Goal: Task Accomplishment & Management: Manage account settings

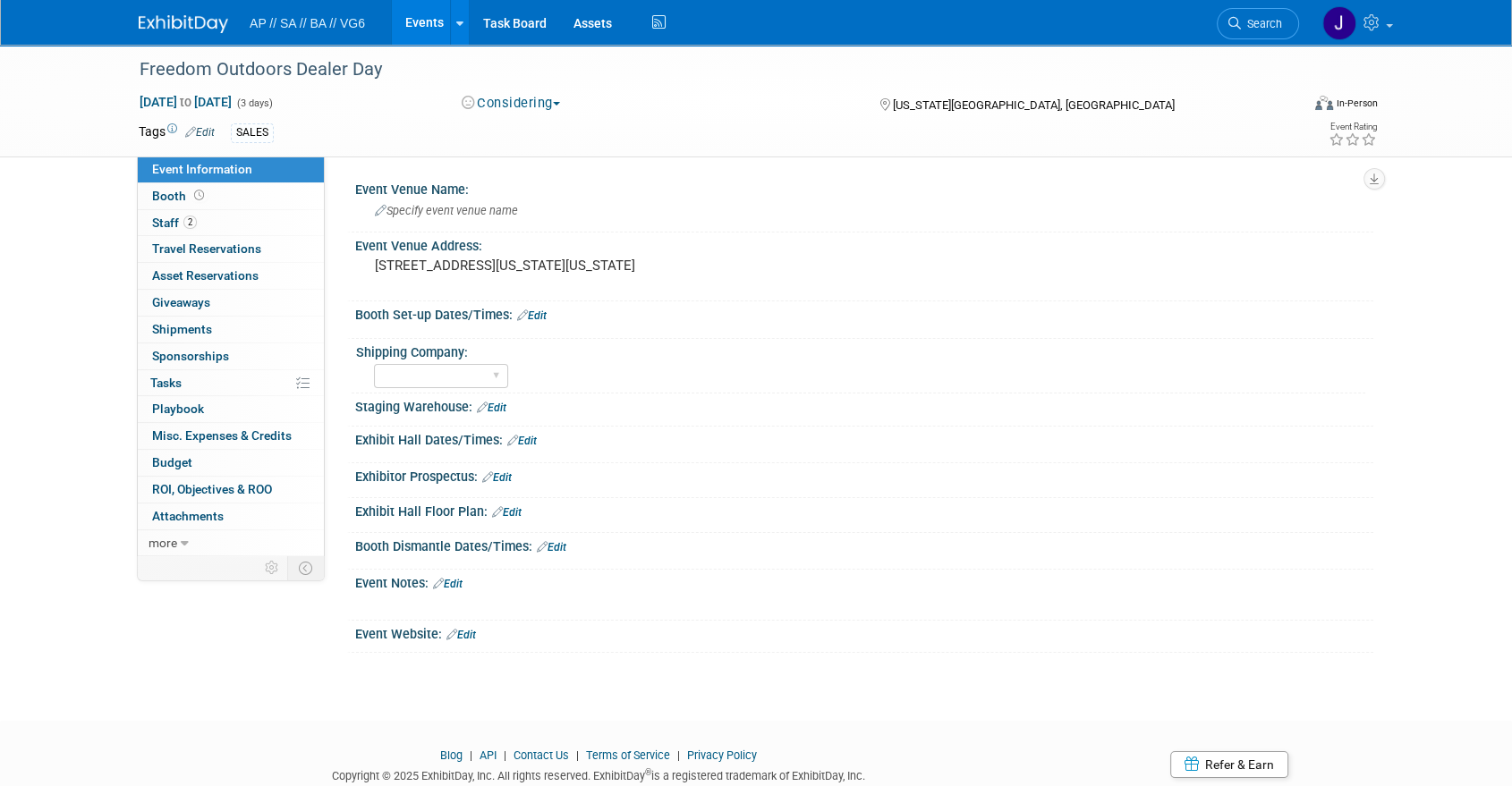
click at [196, 28] on img at bounding box center [183, 24] width 89 height 18
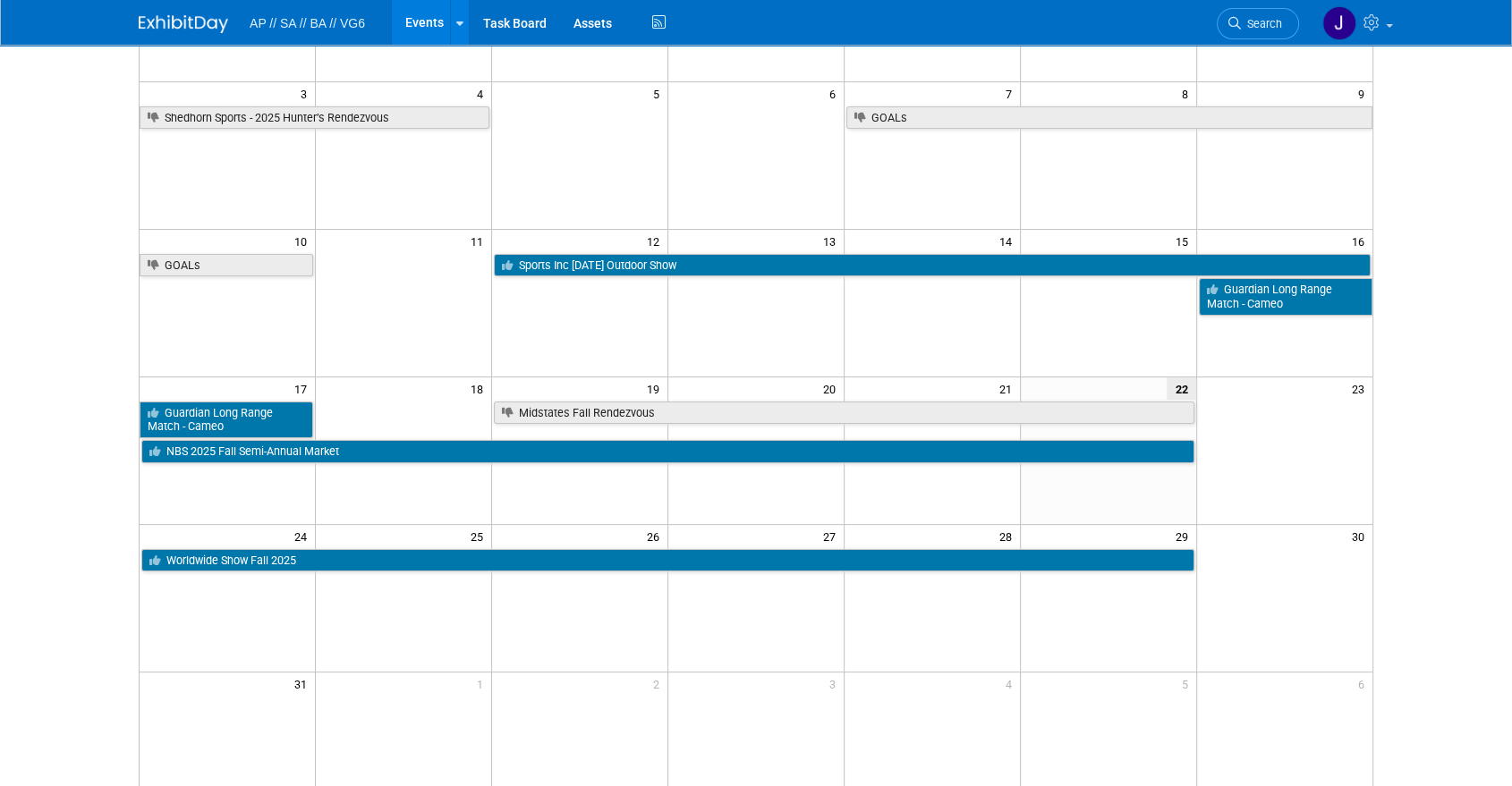
scroll to position [269, 0]
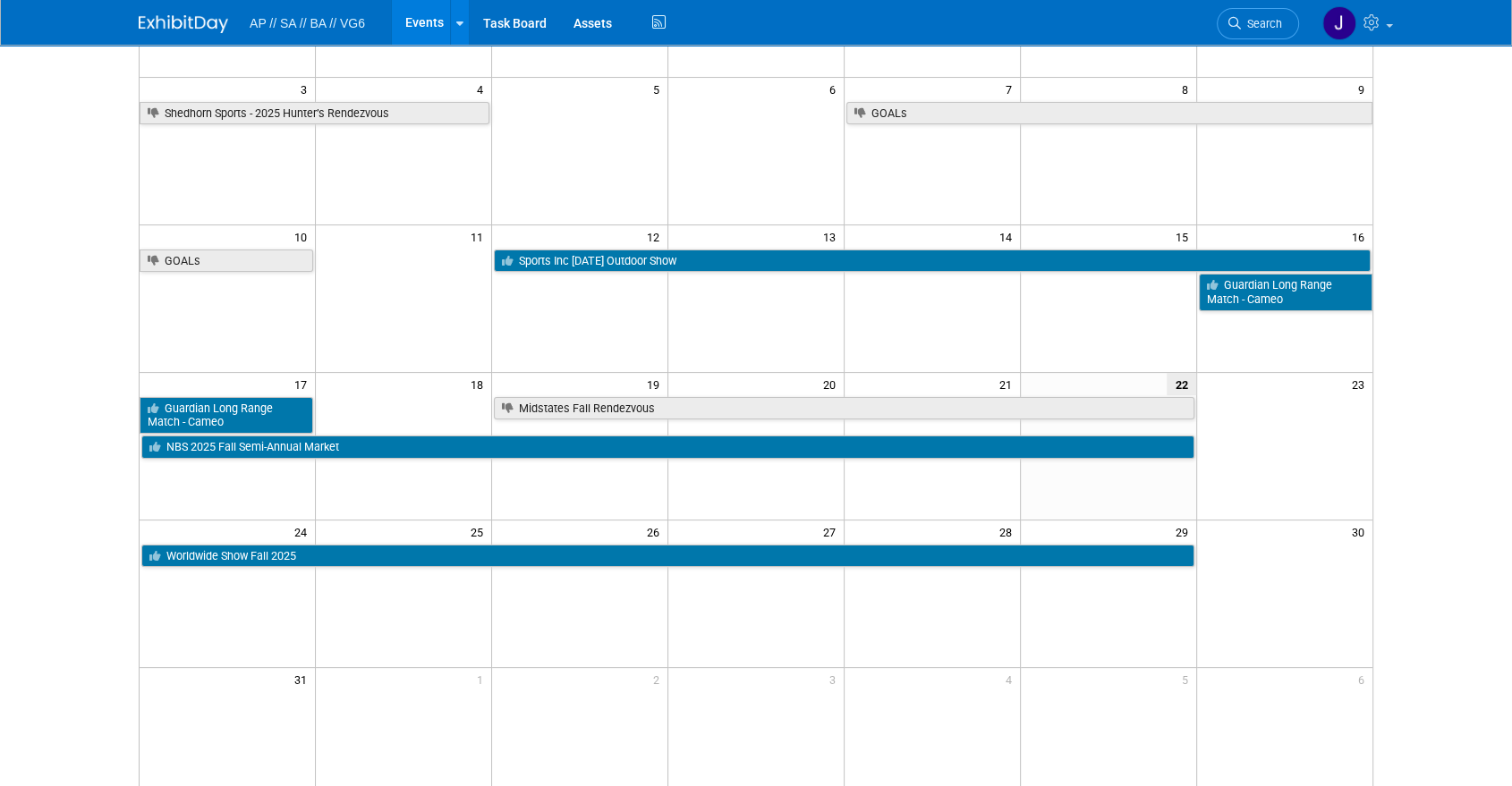
click at [509, 541] on td "26" at bounding box center [580, 531] width 176 height 22
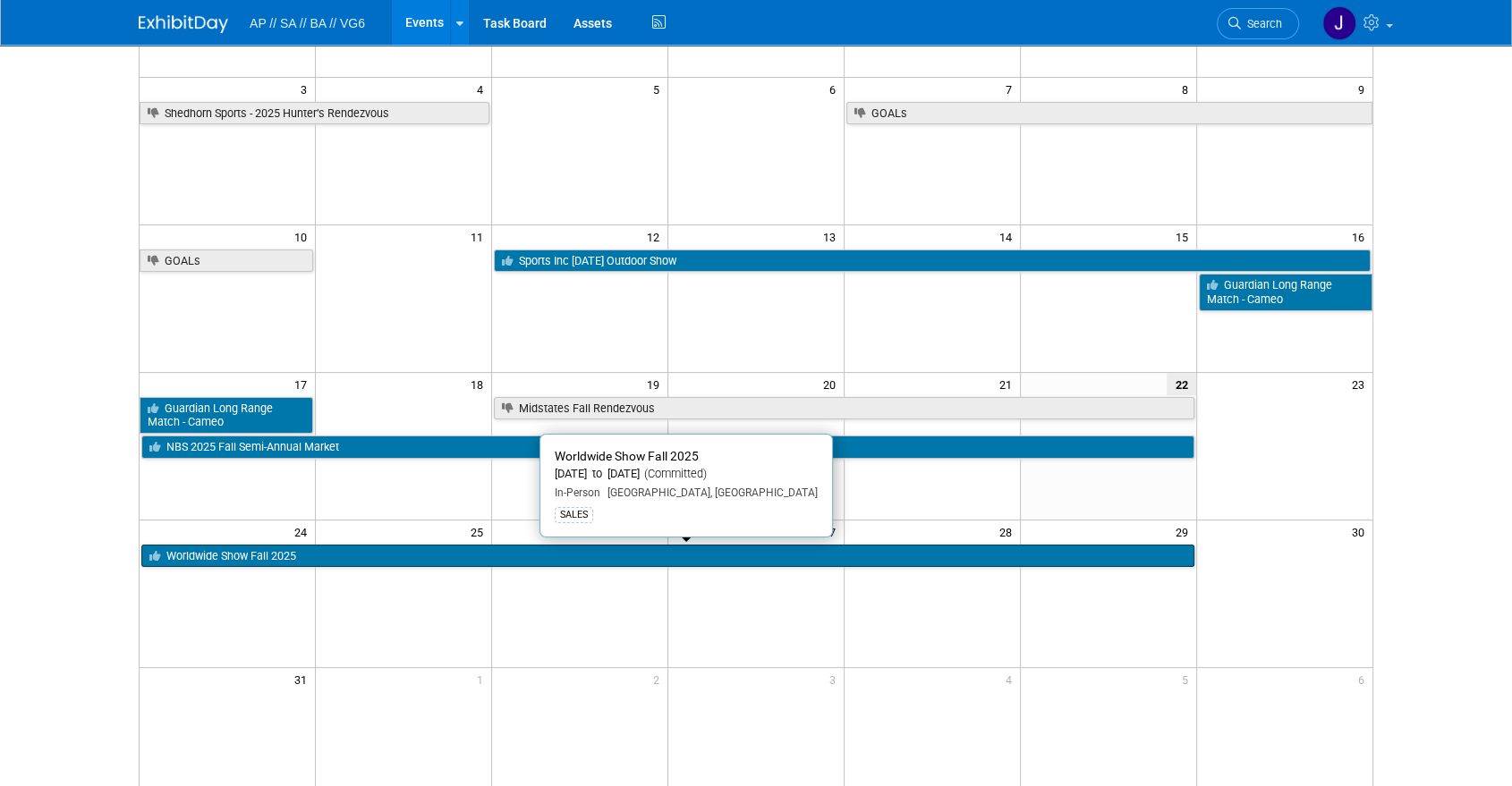
click at [493, 550] on link "Worldwide Show Fall 2025" at bounding box center [667, 555] width 1053 height 23
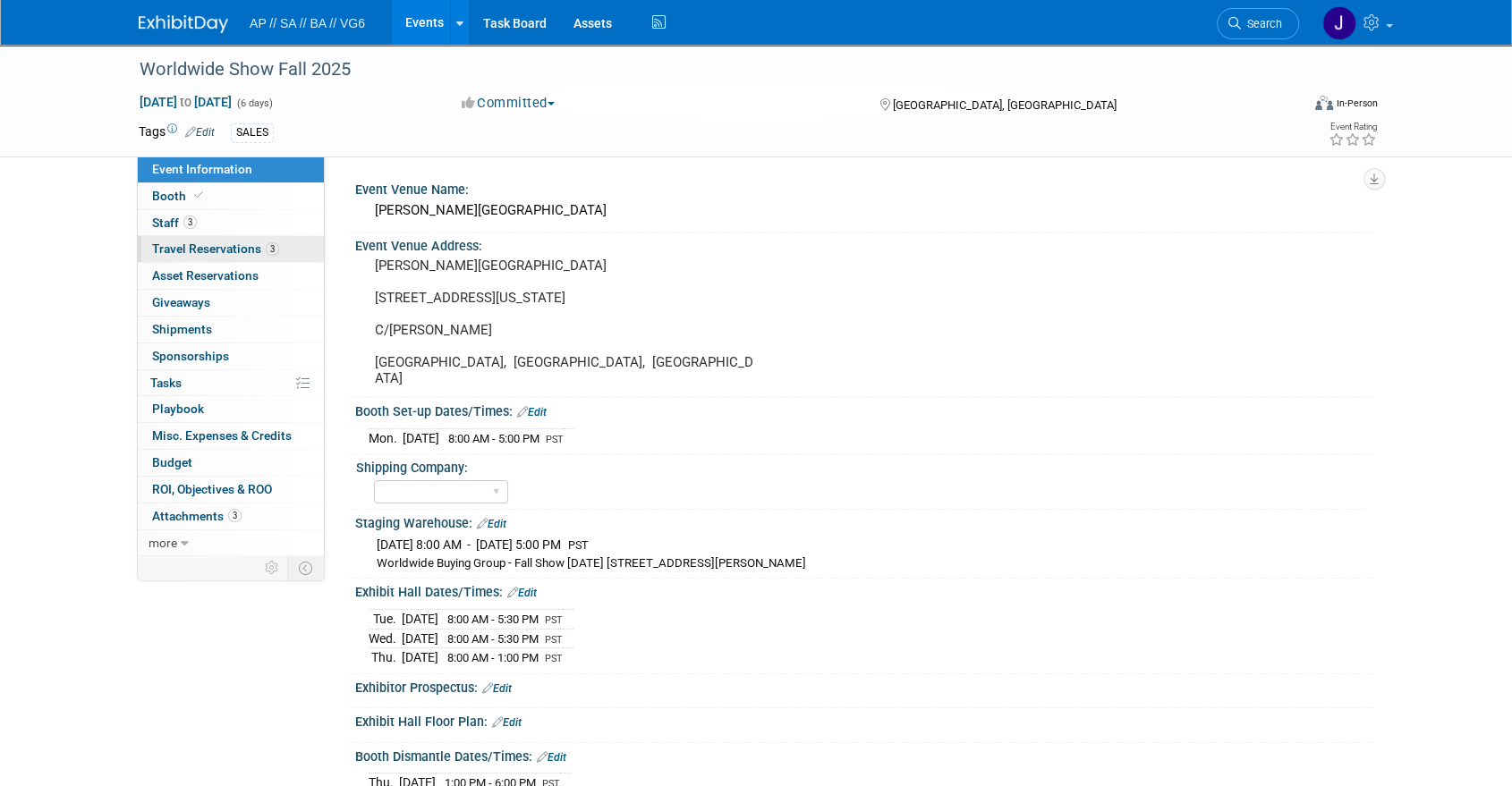
click at [234, 245] on span "Travel Reservations 3" at bounding box center [216, 248] width 127 height 14
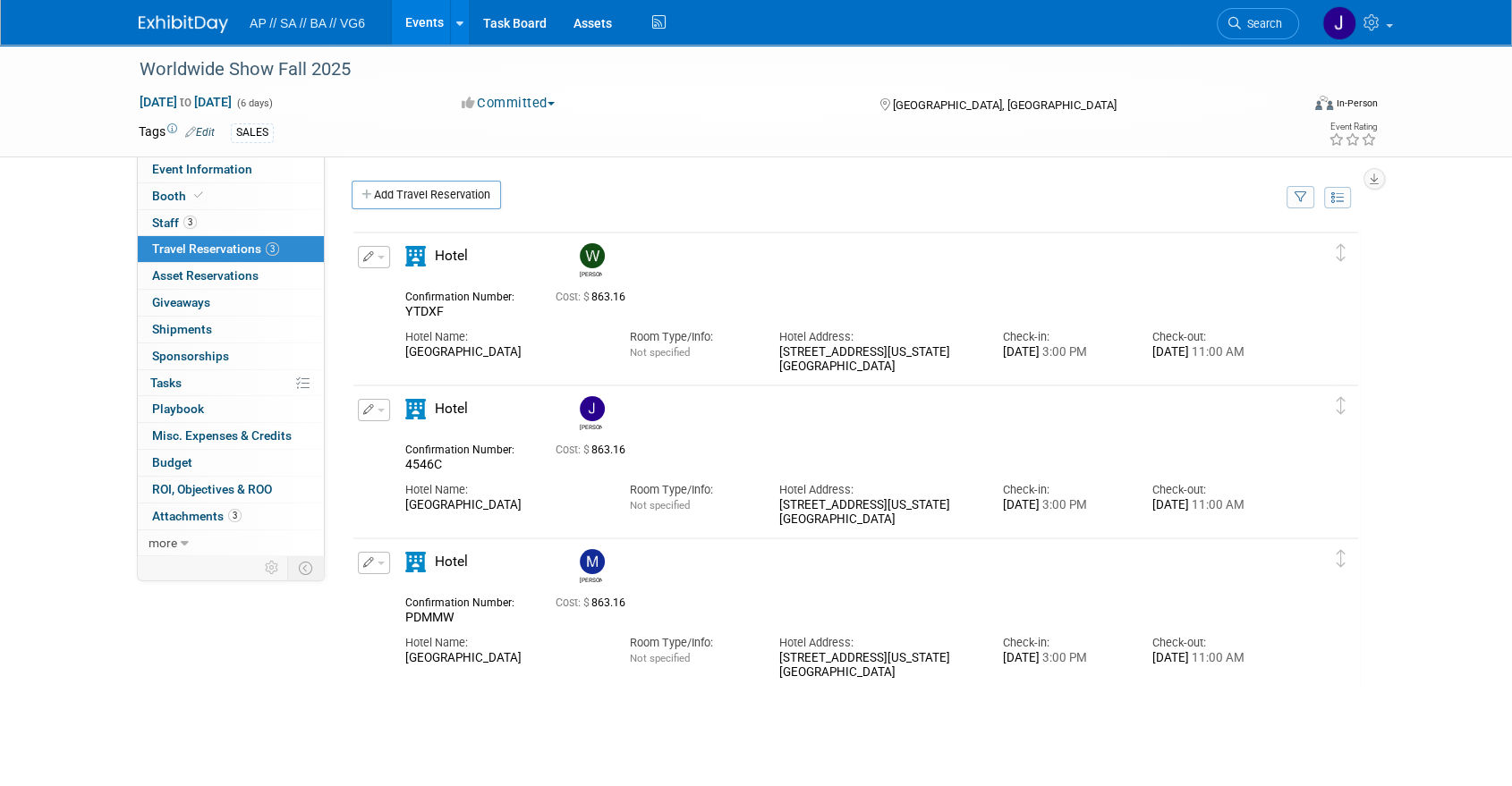
click at [426, 462] on span "4546C" at bounding box center [423, 464] width 37 height 14
copy span "4546C"
click at [436, 614] on span "PDMMW" at bounding box center [429, 617] width 49 height 14
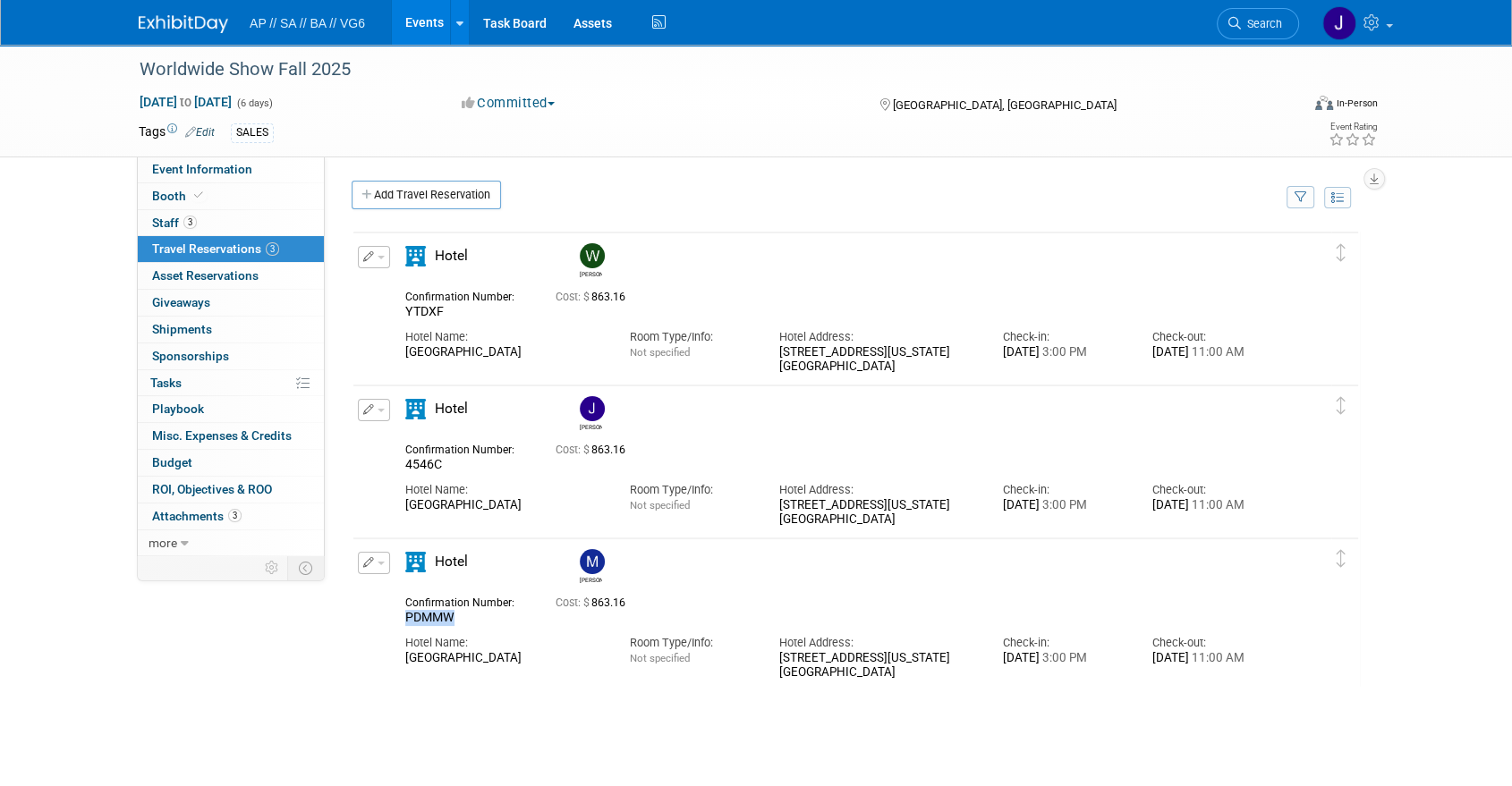
copy span "PDMMW"
click at [430, 314] on span "YTDXF" at bounding box center [424, 311] width 39 height 14
copy span "YTDXF"
click at [601, 576] on div "[PERSON_NAME]" at bounding box center [590, 579] width 22 height 10
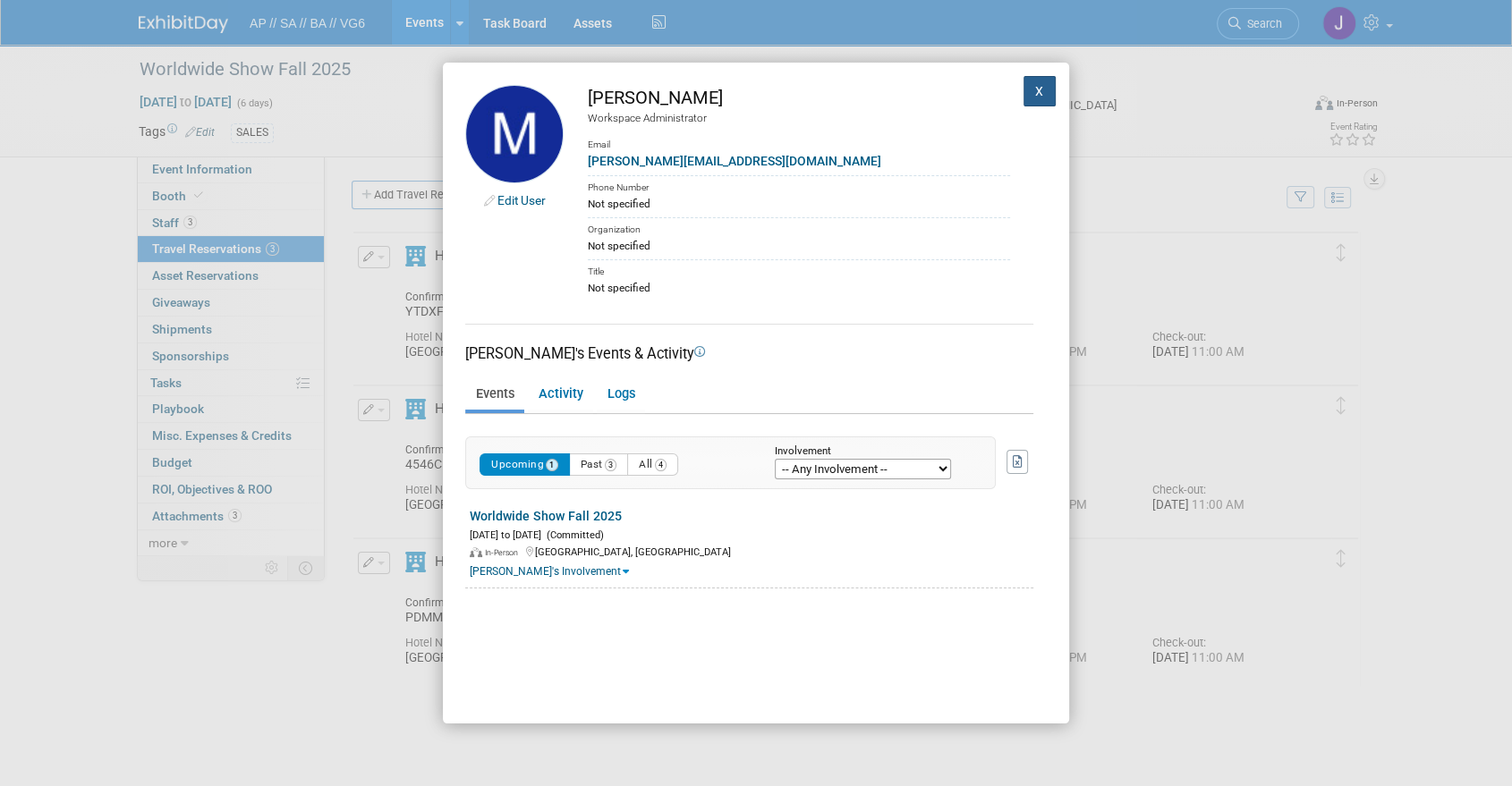
click at [1024, 91] on button "X" at bounding box center [1040, 90] width 32 height 31
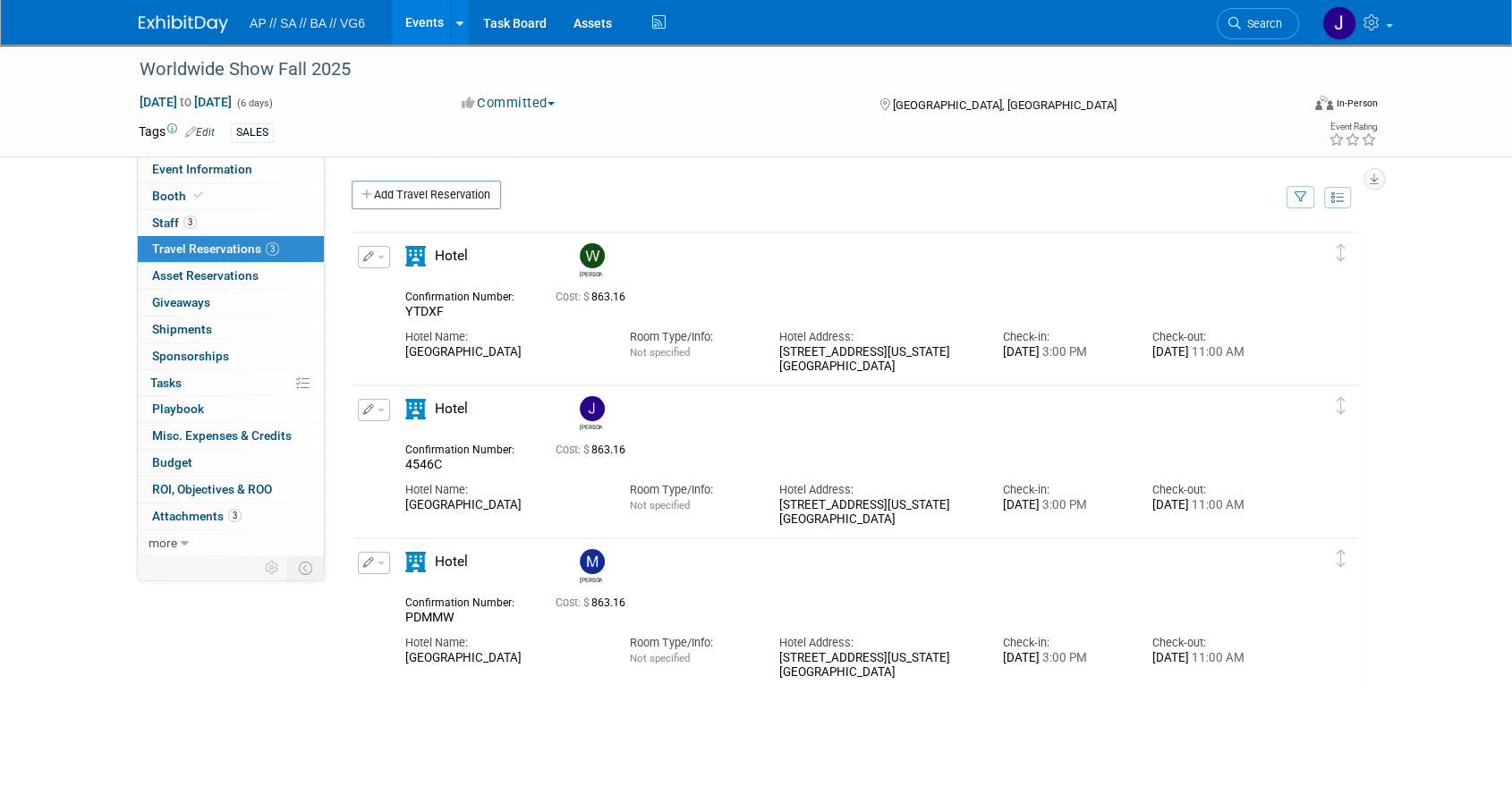
click at [365, 561] on icon "button" at bounding box center [369, 562] width 12 height 11
click at [455, 588] on button "Edit Reservation" at bounding box center [434, 594] width 151 height 26
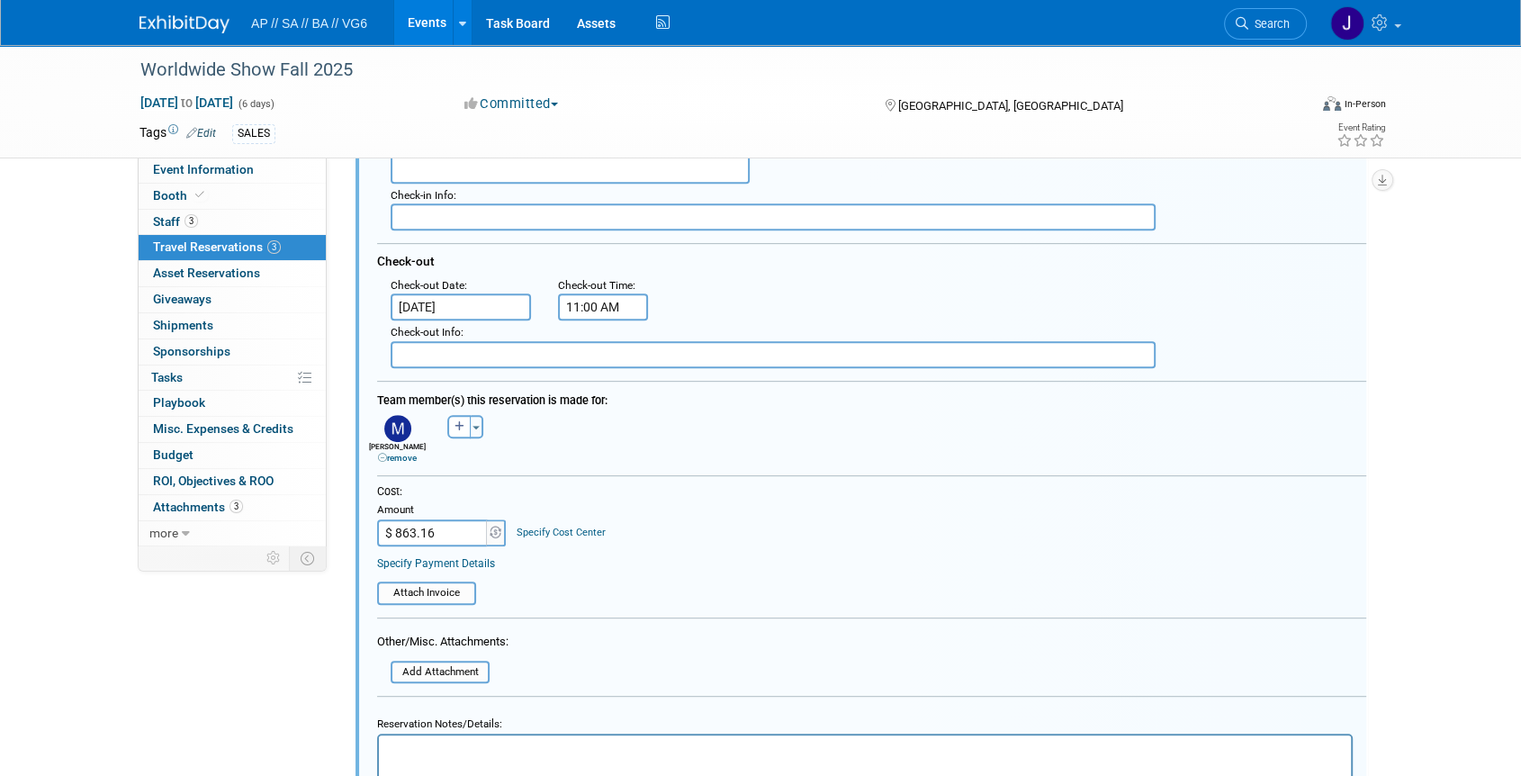
scroll to position [688, 0]
click at [447, 428] on button "button" at bounding box center [458, 425] width 23 height 23
select select
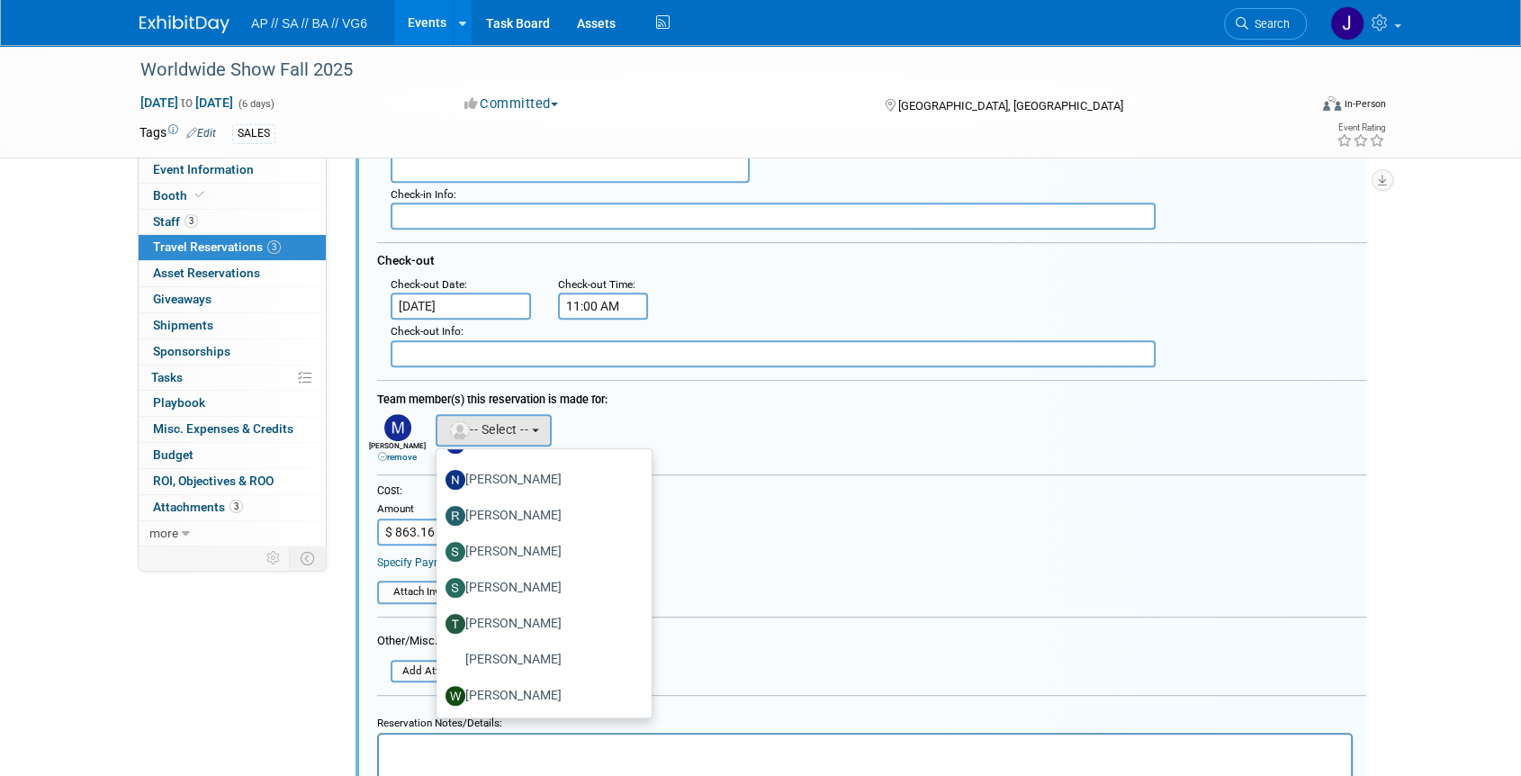
scroll to position [679, 0]
click at [526, 543] on label "[PERSON_NAME]" at bounding box center [539, 552] width 188 height 29
click at [439, 544] on input "[PERSON_NAME]" at bounding box center [433, 550] width 12 height 12
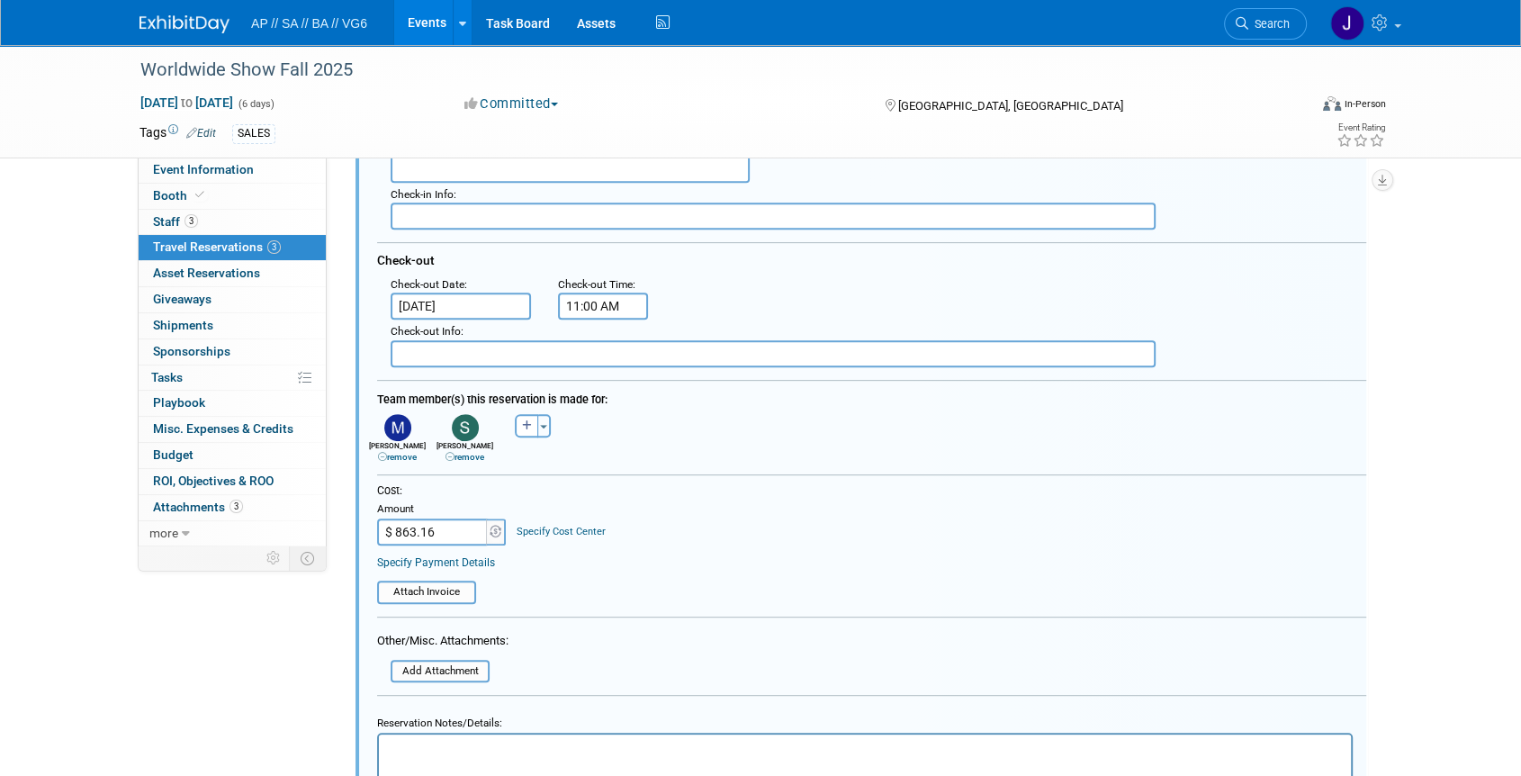
click at [395, 452] on link "remove" at bounding box center [397, 457] width 39 height 10
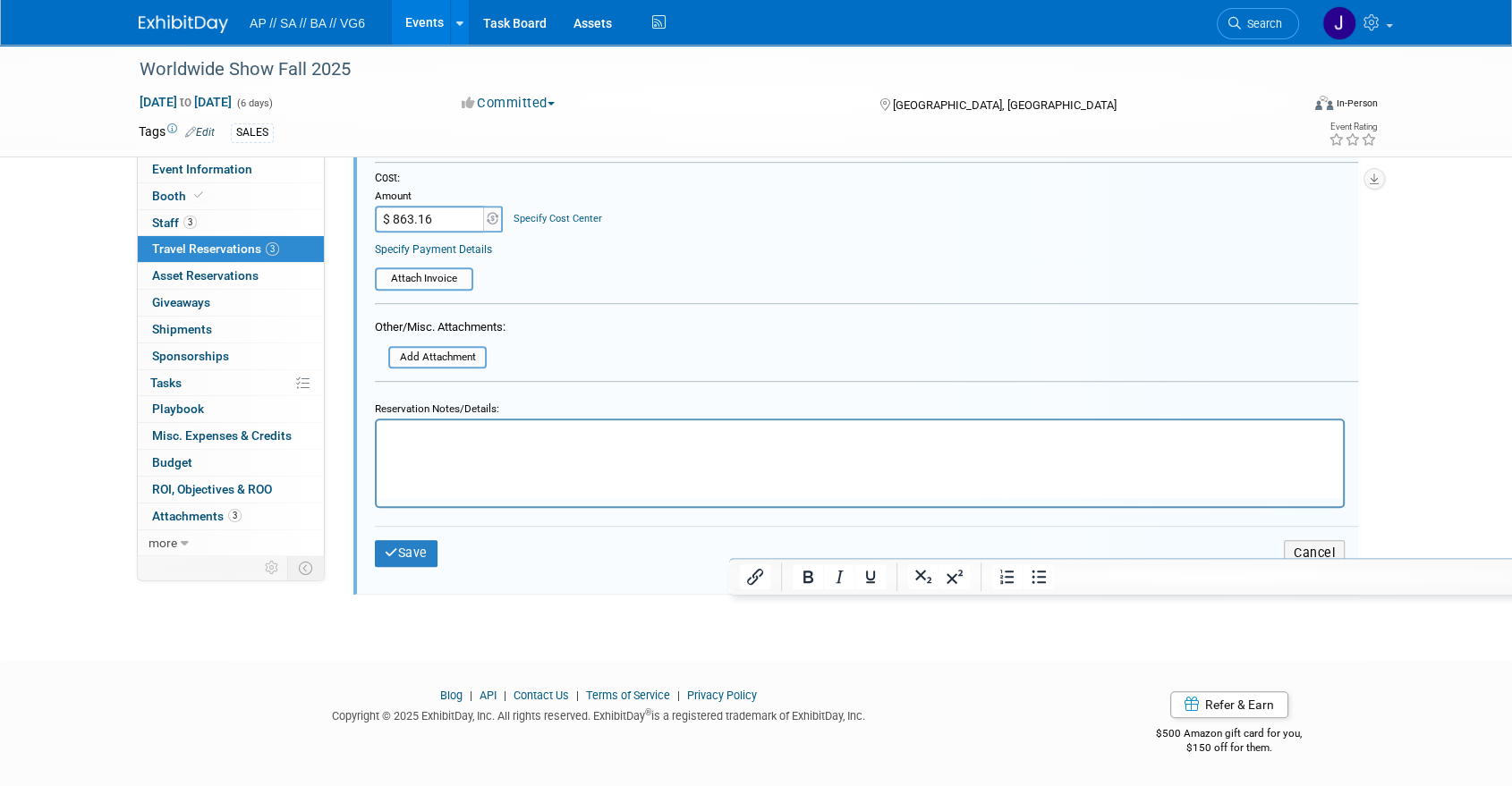
scroll to position [1013, 0]
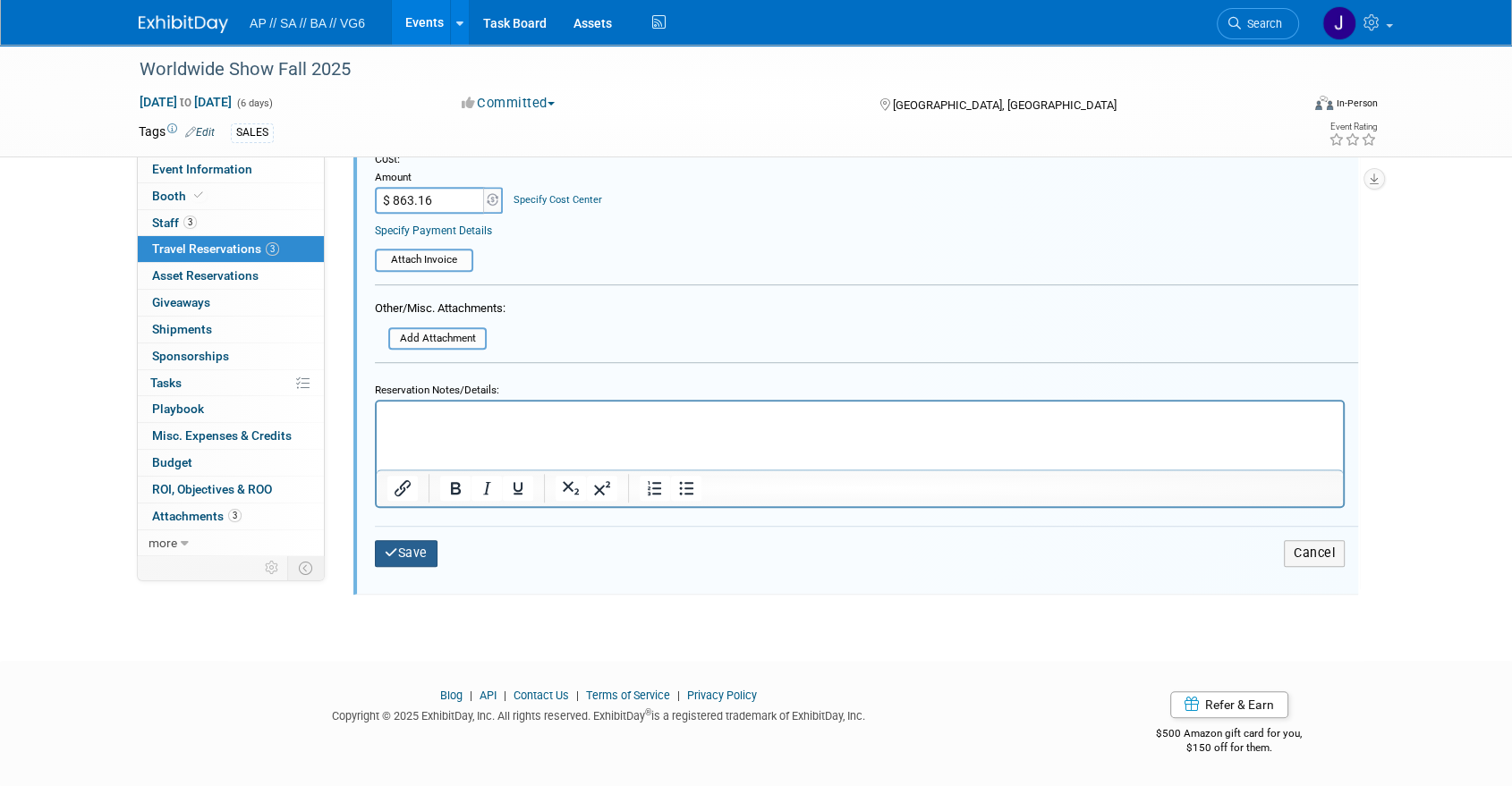
click at [394, 551] on icon "submit" at bounding box center [391, 552] width 13 height 13
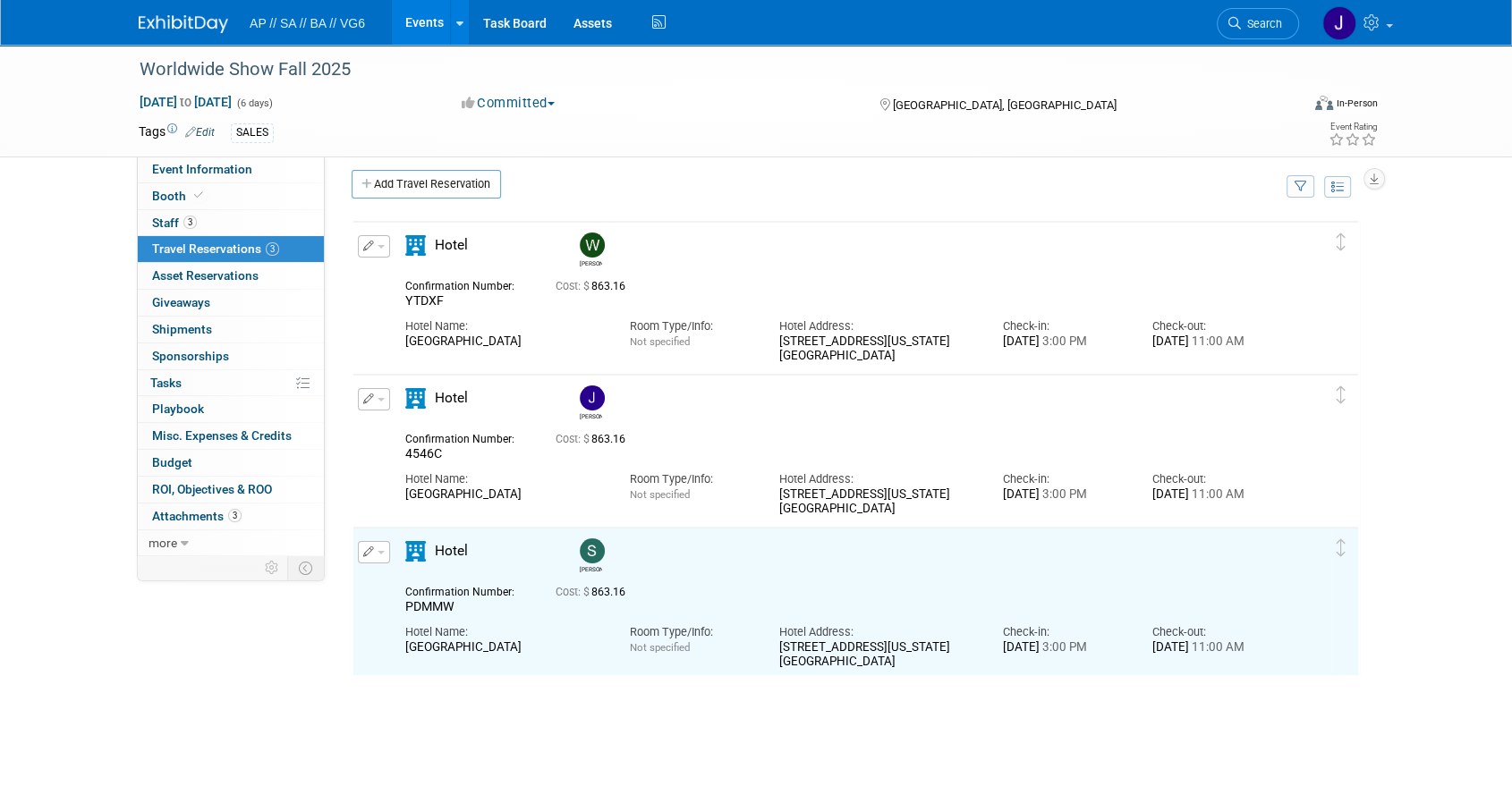
scroll to position [9, 0]
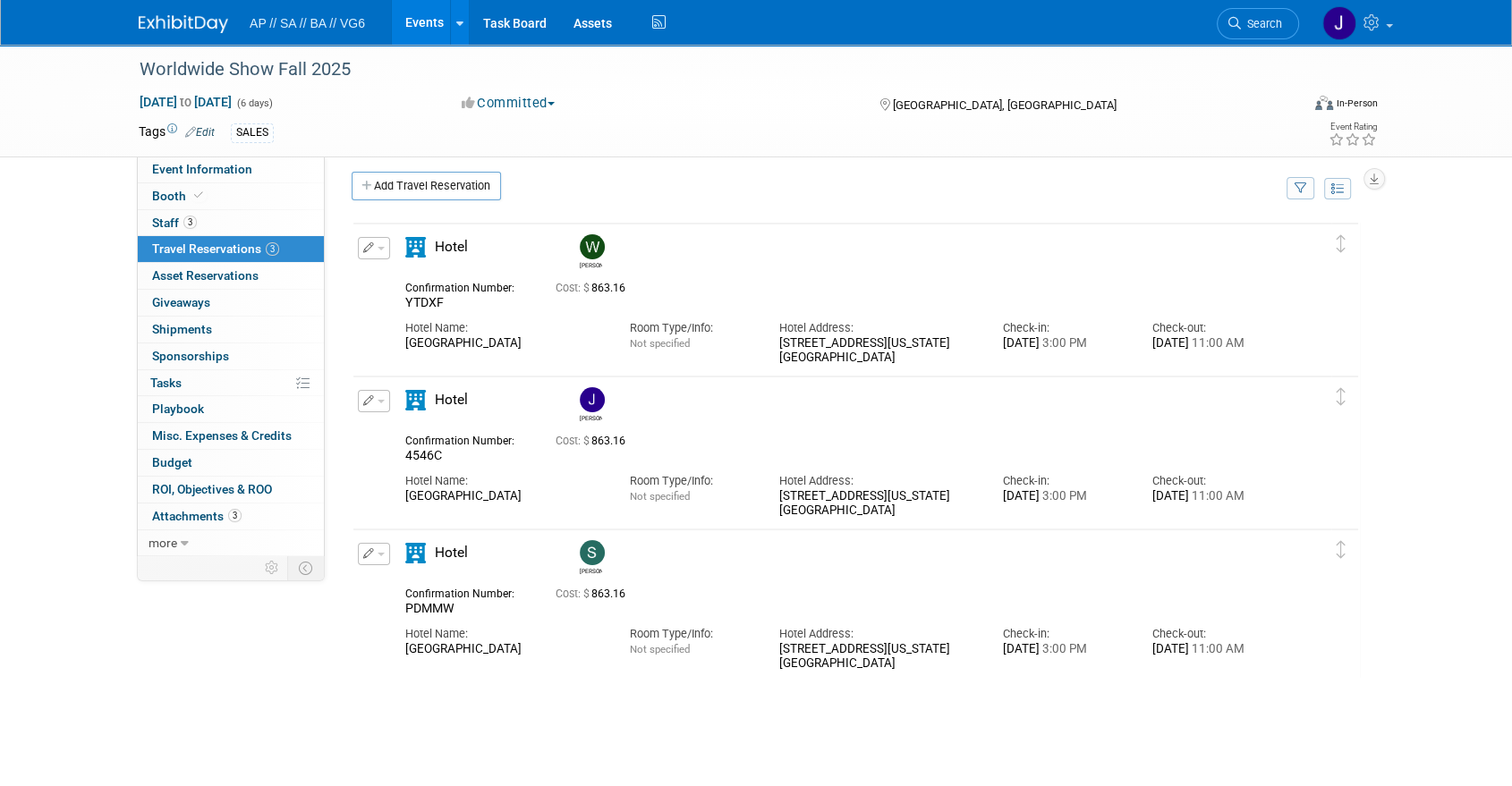
click at [1042, 628] on div "Check-in:" at bounding box center [1064, 634] width 122 height 16
click at [1020, 576] on div "[PERSON_NAME]" at bounding box center [907, 557] width 672 height 44
click at [369, 401] on icon "button" at bounding box center [369, 400] width 12 height 11
click at [426, 437] on button "Edit Reservation" at bounding box center [434, 432] width 151 height 26
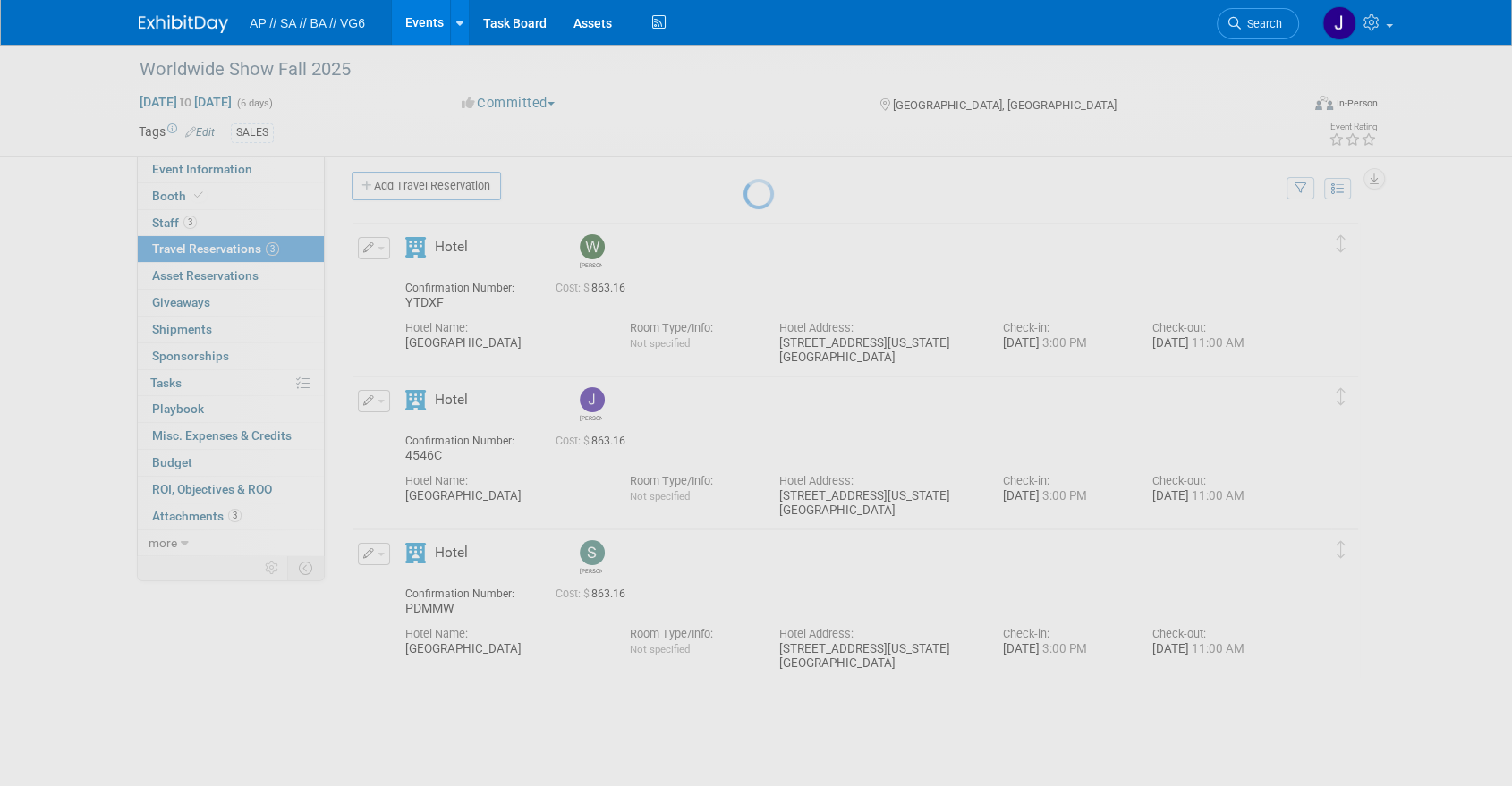
select select "7"
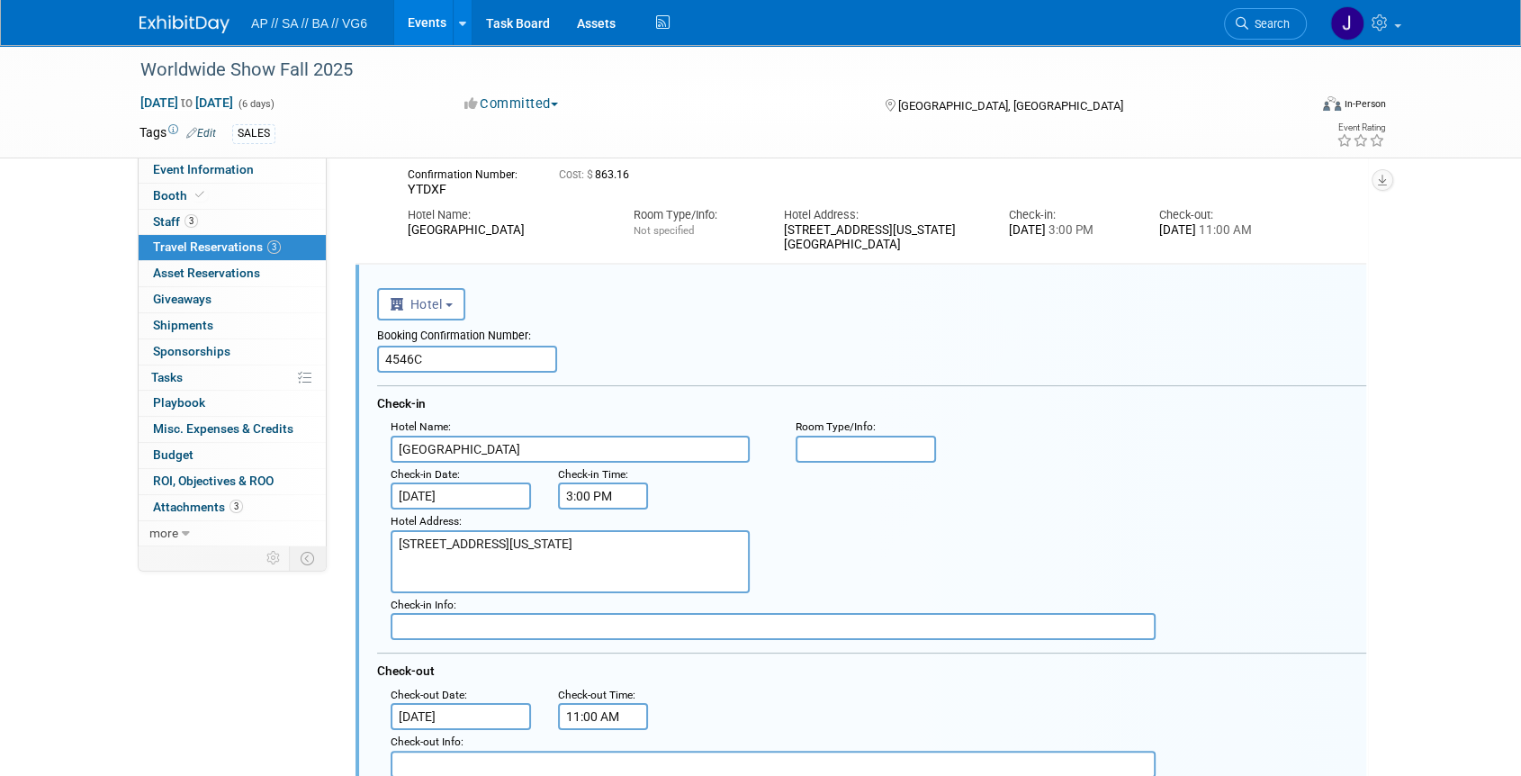
scroll to position [184, 0]
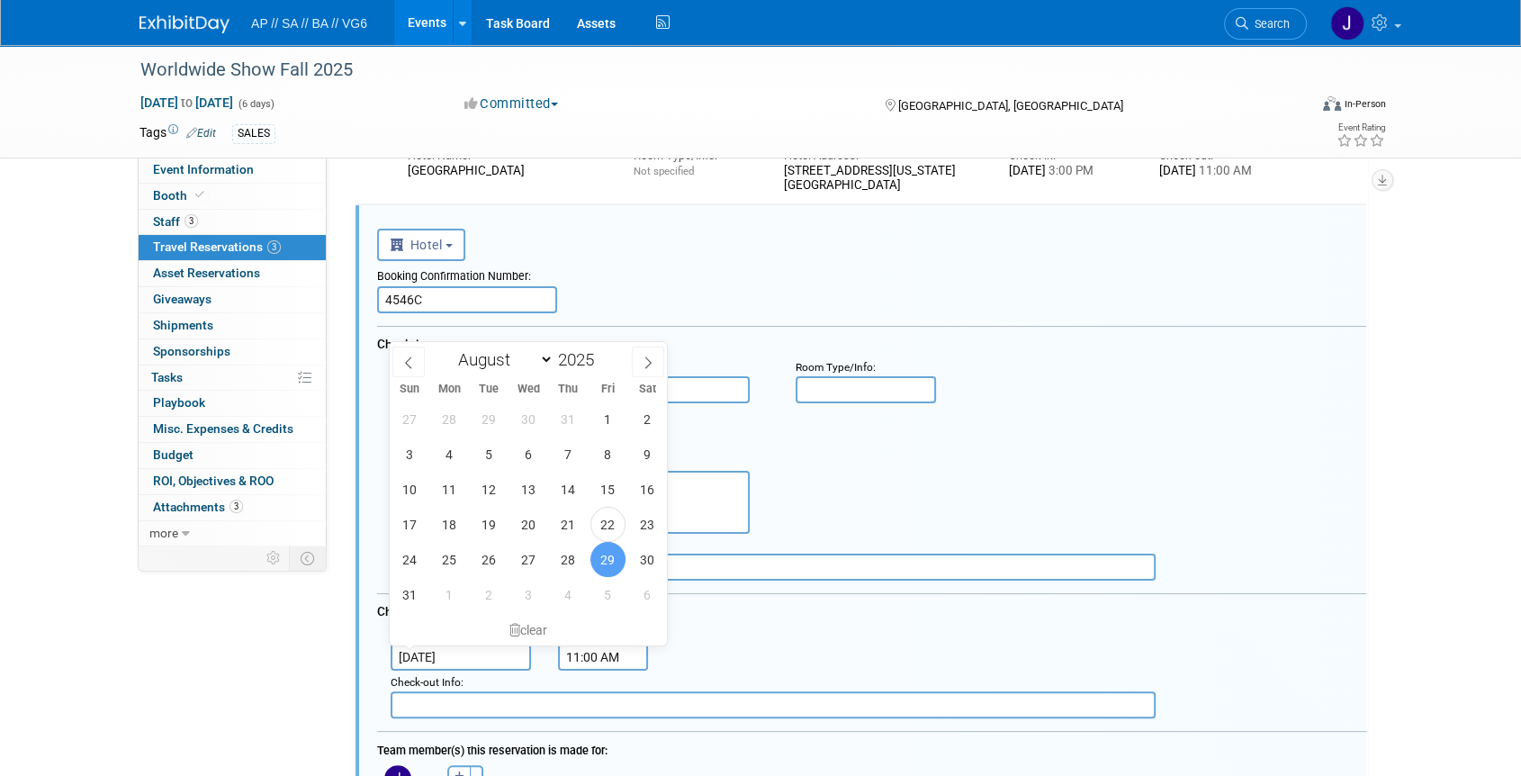
click at [456, 656] on input "[DATE]" at bounding box center [461, 656] width 140 height 27
click at [448, 557] on span "25" at bounding box center [449, 559] width 35 height 35
type input "[DATE]"
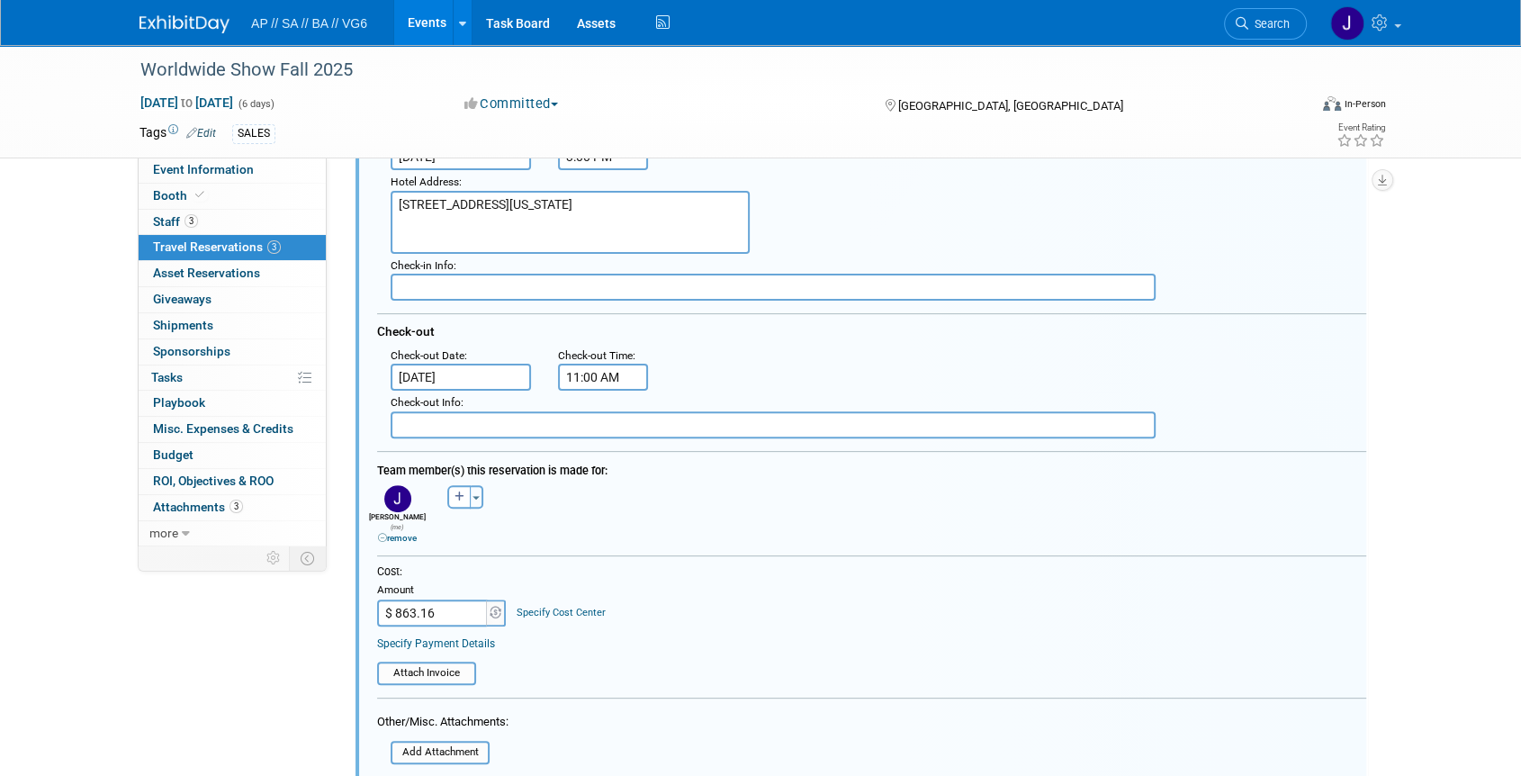
scroll to position [463, 0]
click at [445, 605] on input "$ 863.16" at bounding box center [433, 613] width 112 height 27
click at [643, 636] on div "Specify Payment Details" at bounding box center [871, 644] width 989 height 16
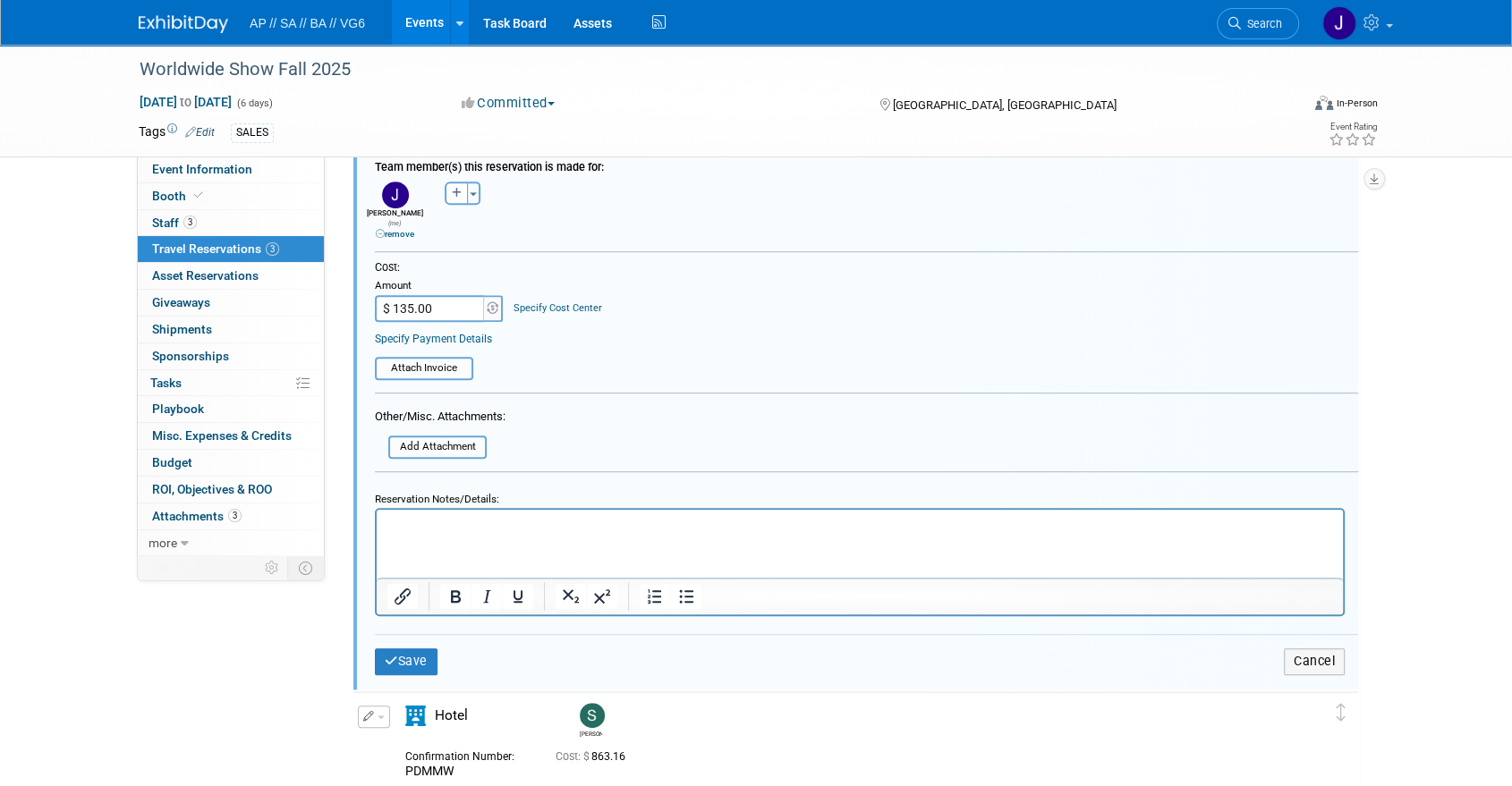
scroll to position [760, 0]
click at [416, 296] on input "$ 135.00" at bounding box center [430, 309] width 111 height 27
type input "$ 155.00"
click at [589, 342] on table "Attach Invoice" at bounding box center [866, 362] width 983 height 40
click at [406, 650] on button "Save" at bounding box center [406, 662] width 63 height 26
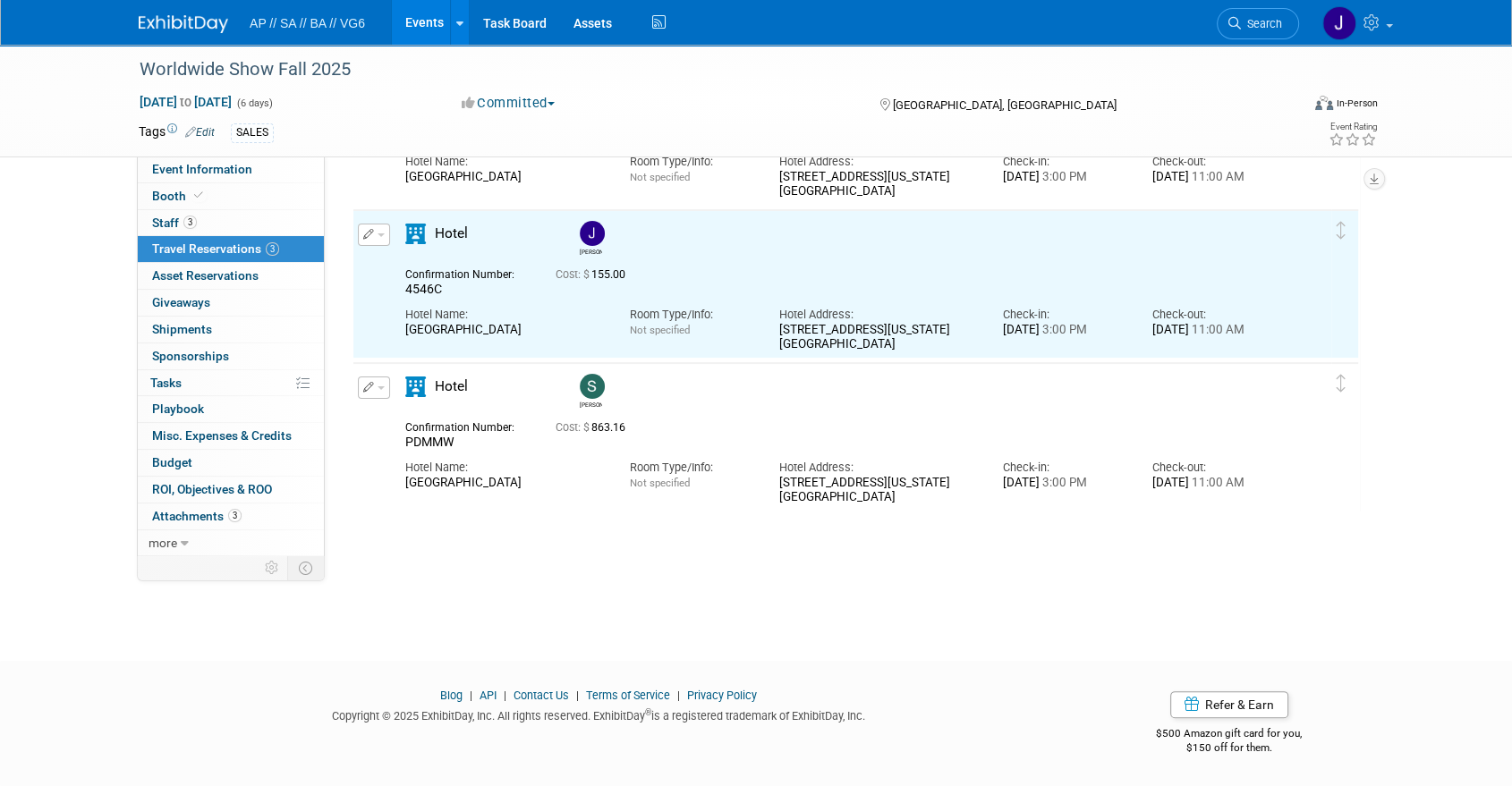
scroll to position [0, 0]
